Goal: Information Seeking & Learning: Learn about a topic

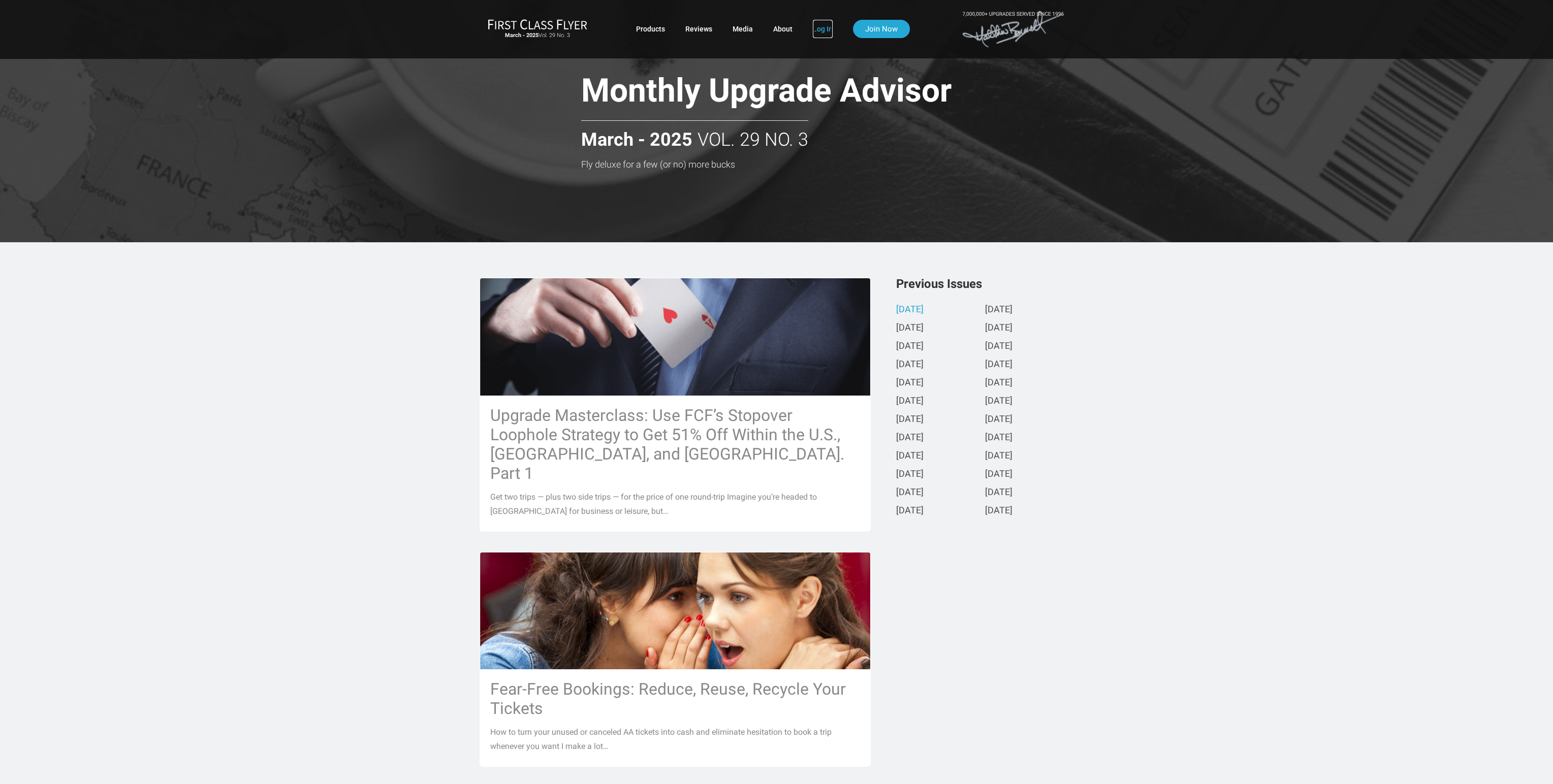
click at [823, 33] on link "Log In" at bounding box center [822, 28] width 20 height 18
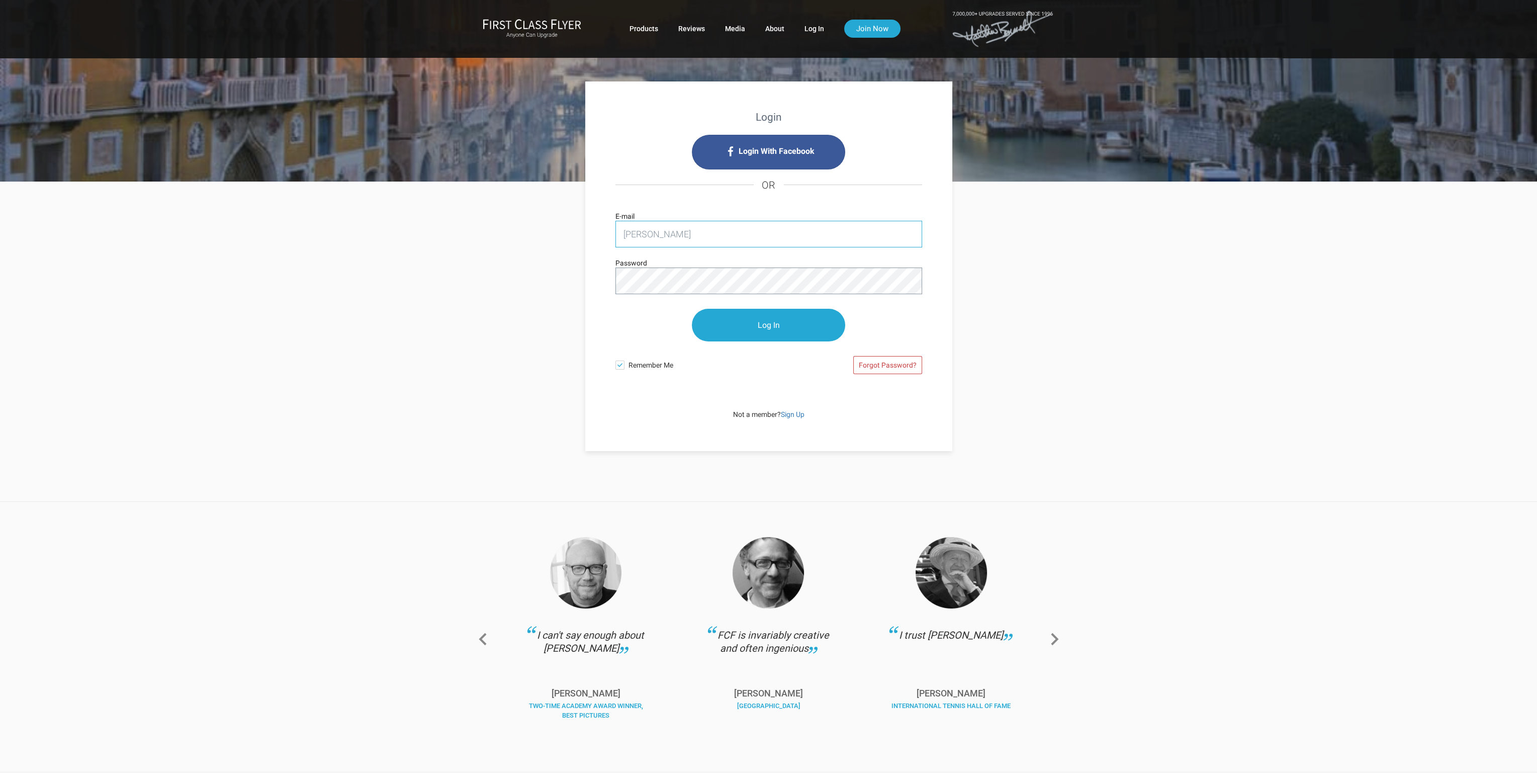
type input "nathan.ngai@gmail.com"
click at [692, 308] on input "Log In" at bounding box center [768, 324] width 153 height 32
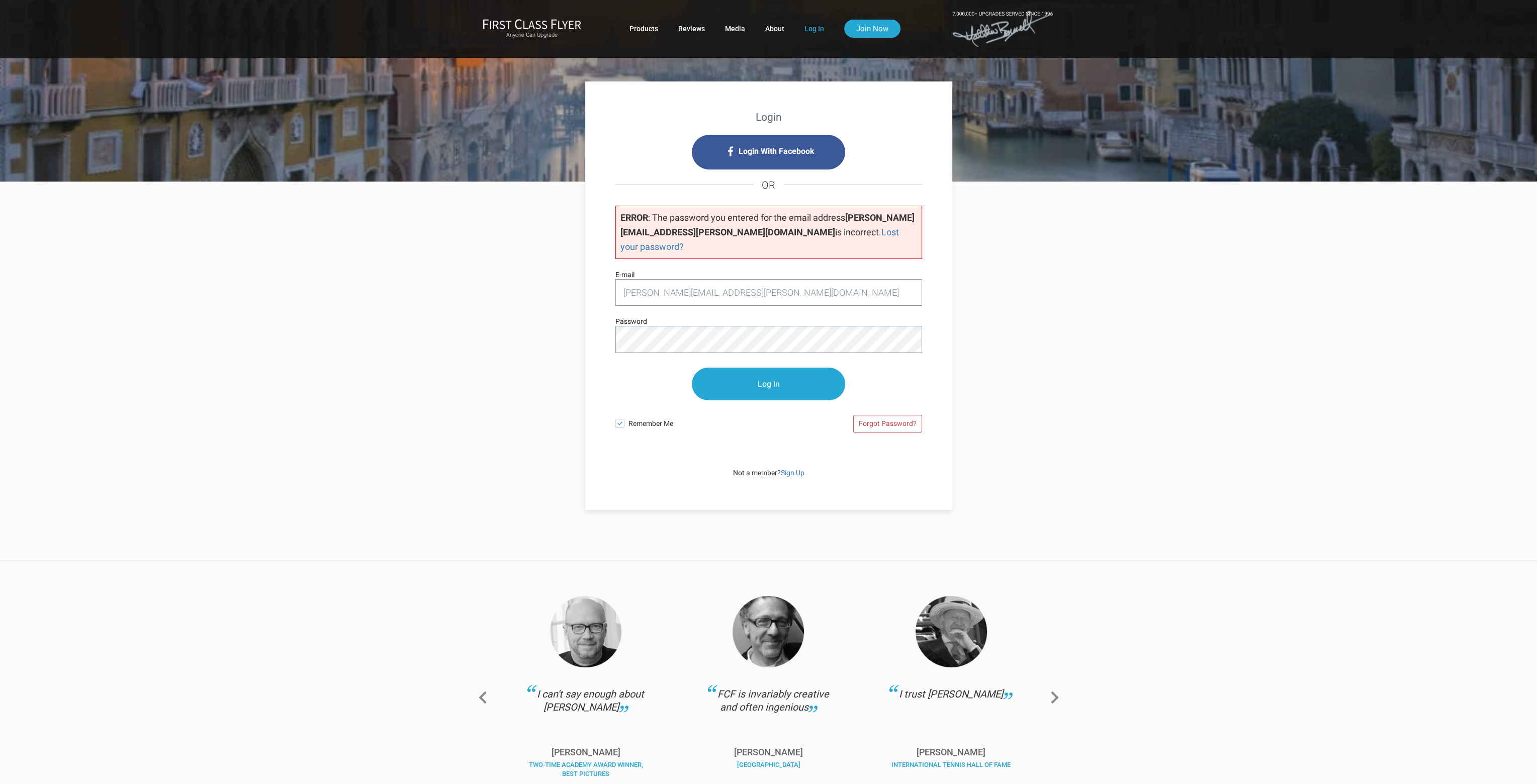
click at [692, 368] on input "Log In" at bounding box center [768, 383] width 153 height 32
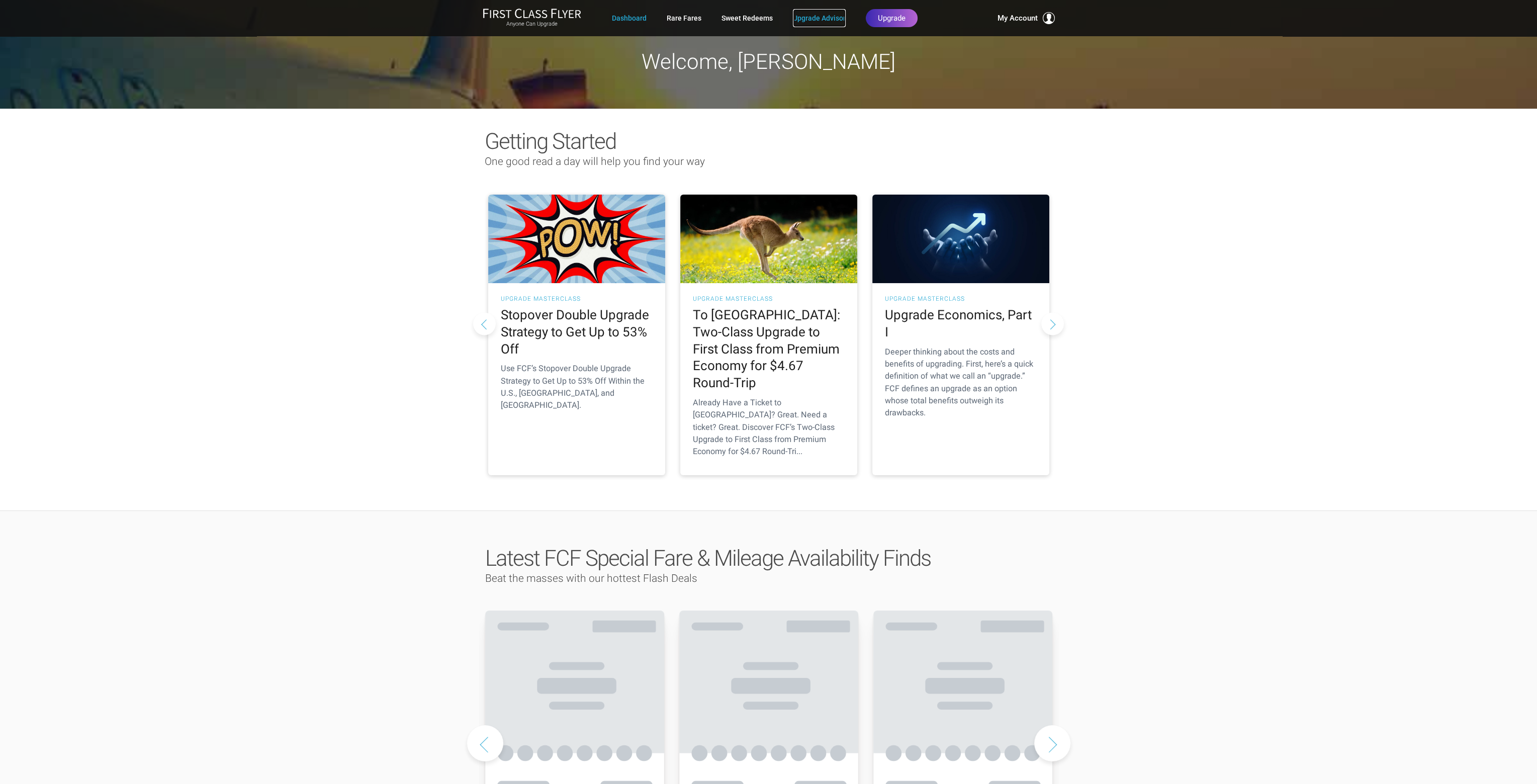
click at [806, 17] on link "Upgrade Advisor" at bounding box center [819, 18] width 53 height 18
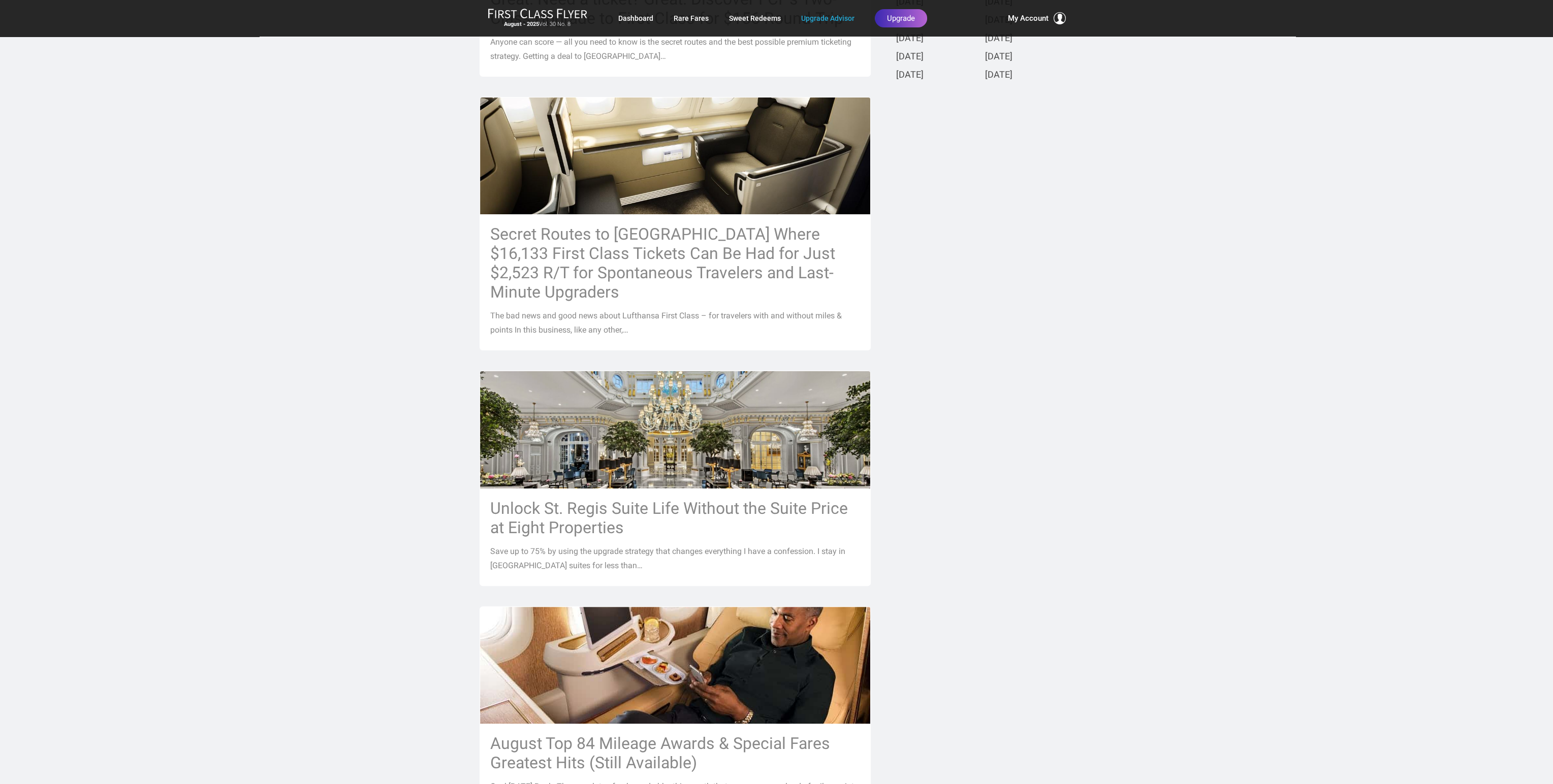
scroll to position [355, 0]
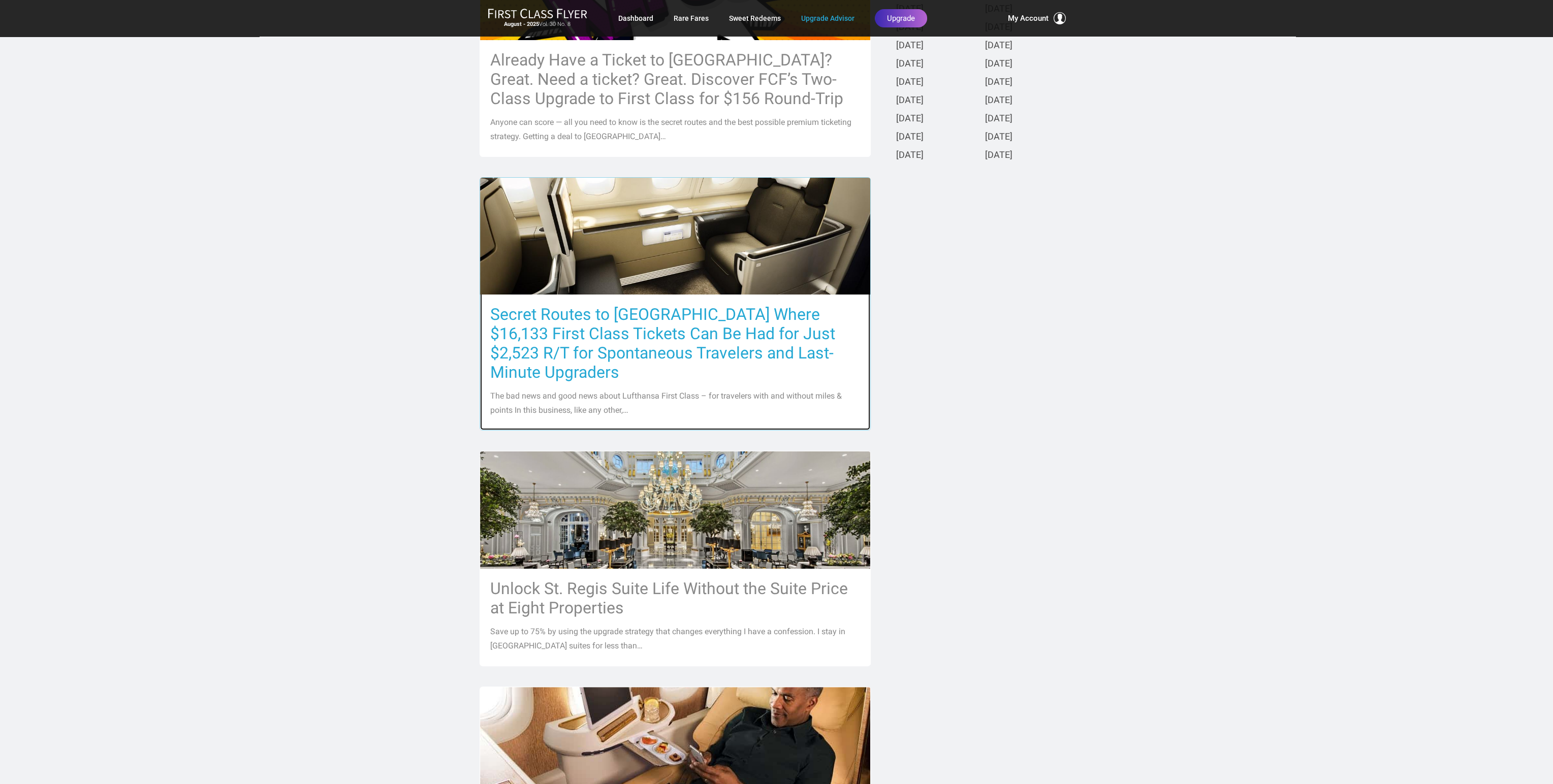
click at [582, 327] on h3 "Secret Routes to [GEOGRAPHIC_DATA] Where $16,133 First Class Tickets Can Be Had…" at bounding box center [675, 344] width 370 height 77
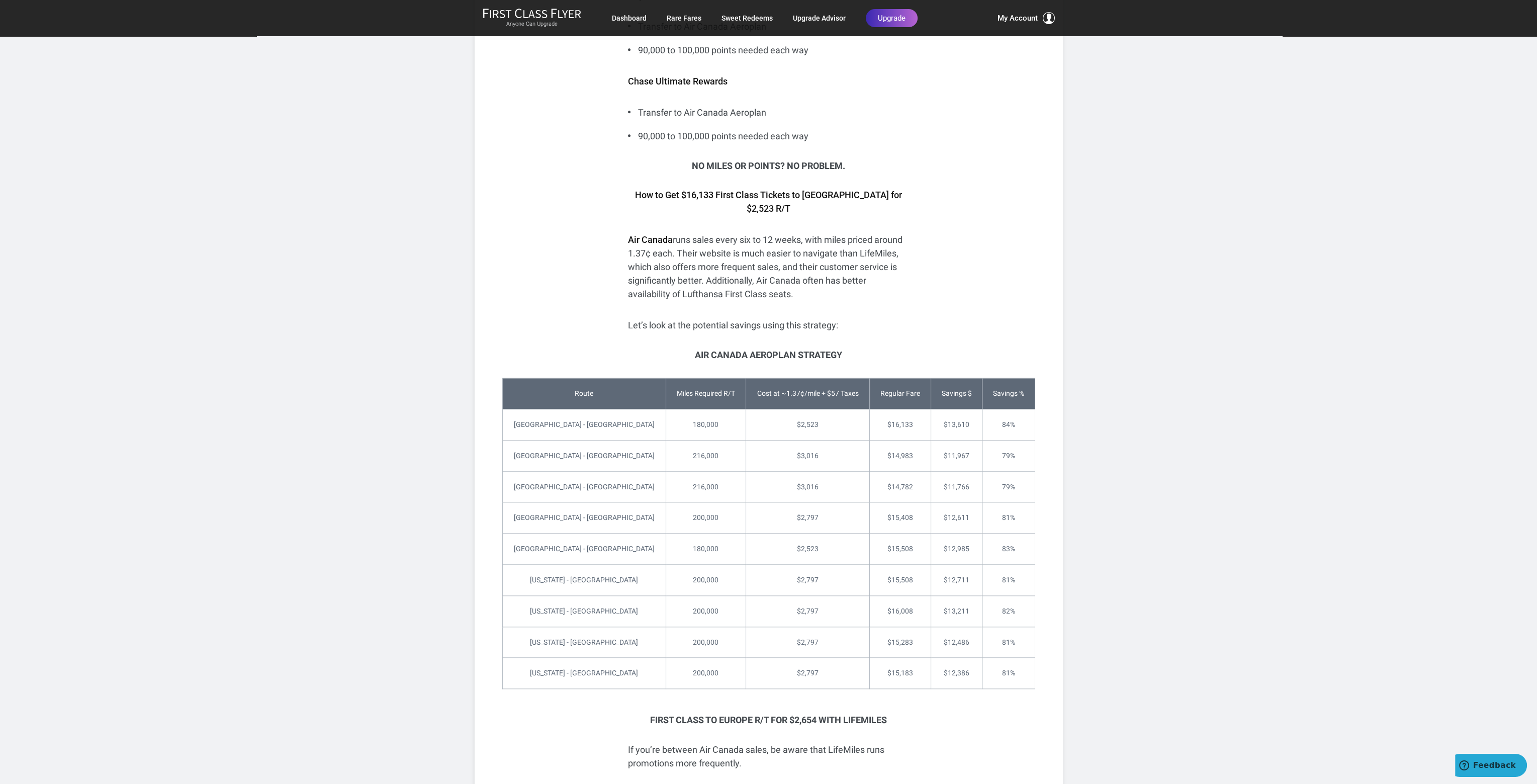
scroll to position [2162, 0]
